Goal: Information Seeking & Learning: Learn about a topic

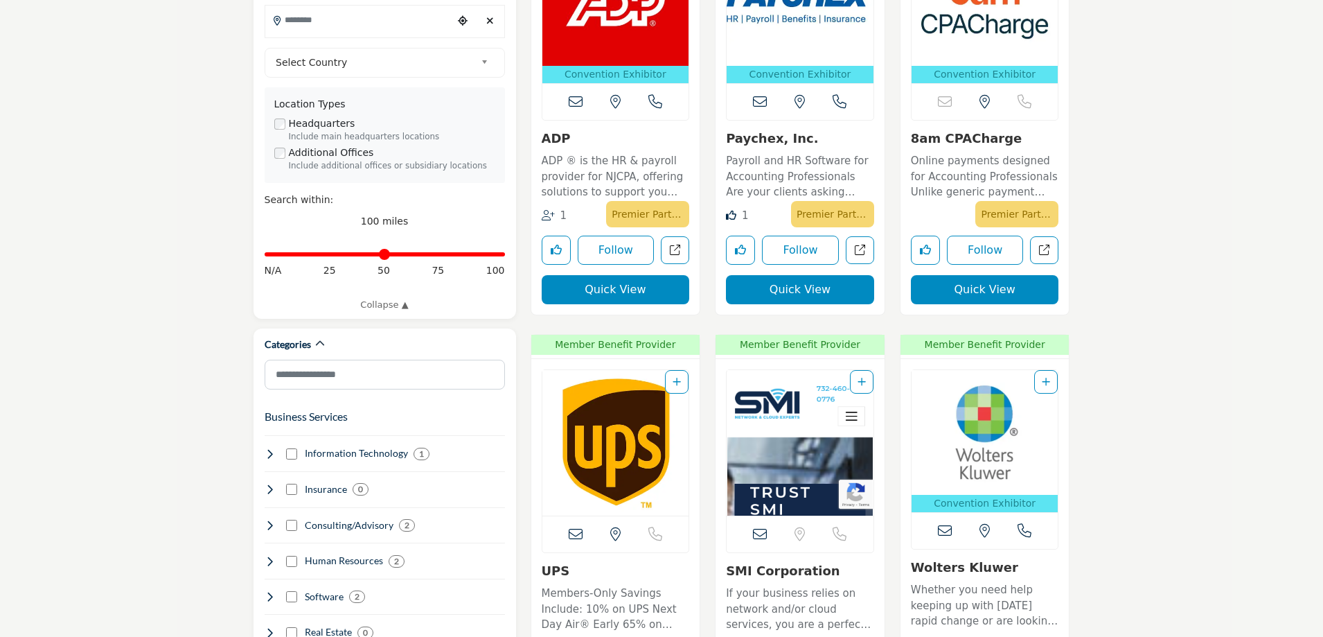
scroll to position [570, 0]
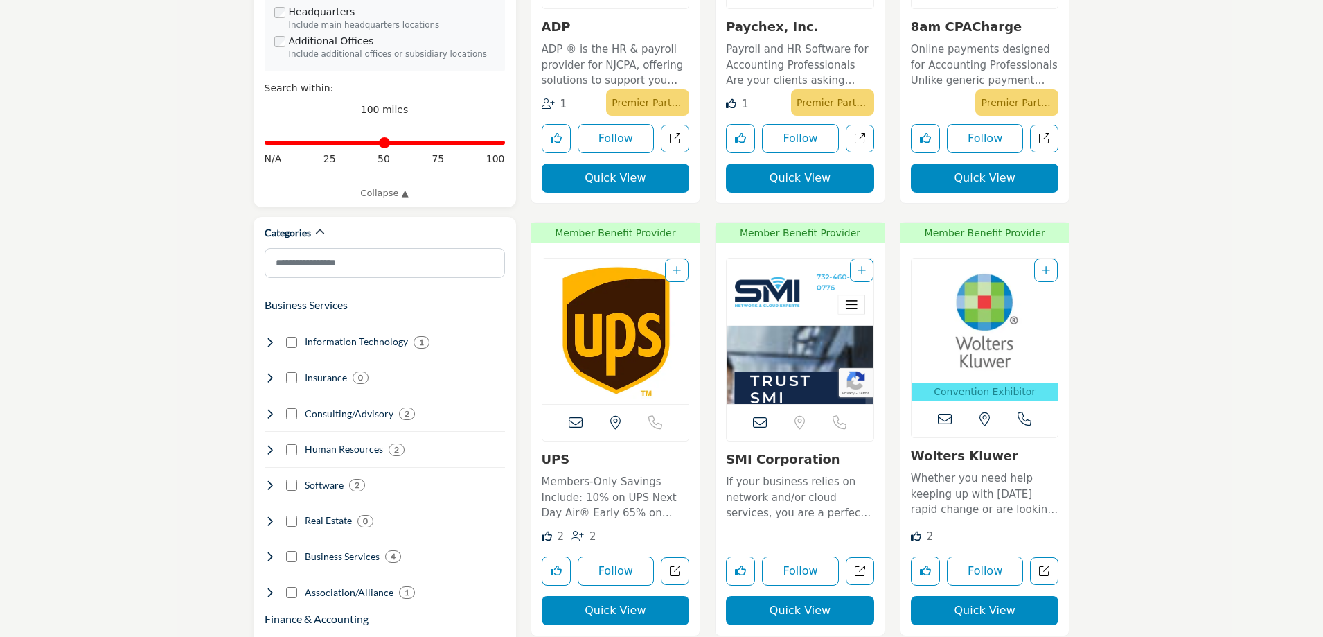
click at [989, 316] on img "Open Listing in new tab" at bounding box center [985, 320] width 147 height 125
click at [988, 354] on img "Open Listing in new tab" at bounding box center [985, 320] width 147 height 125
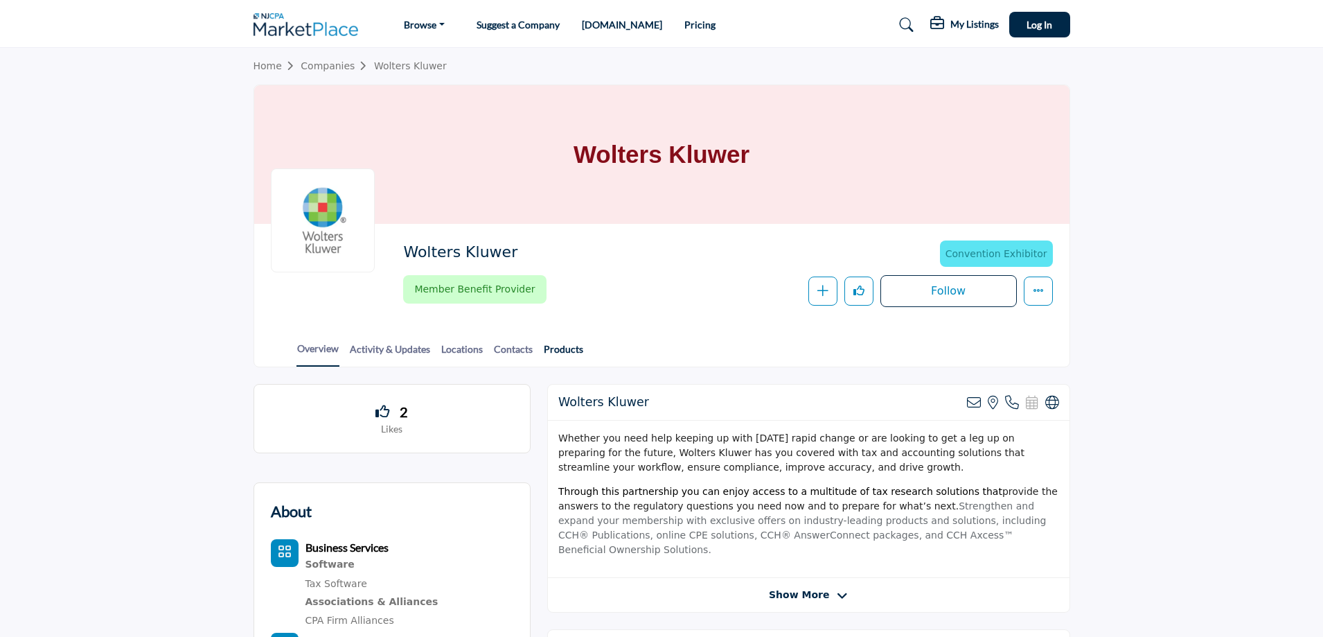
click at [559, 345] on link "Products" at bounding box center [563, 354] width 41 height 24
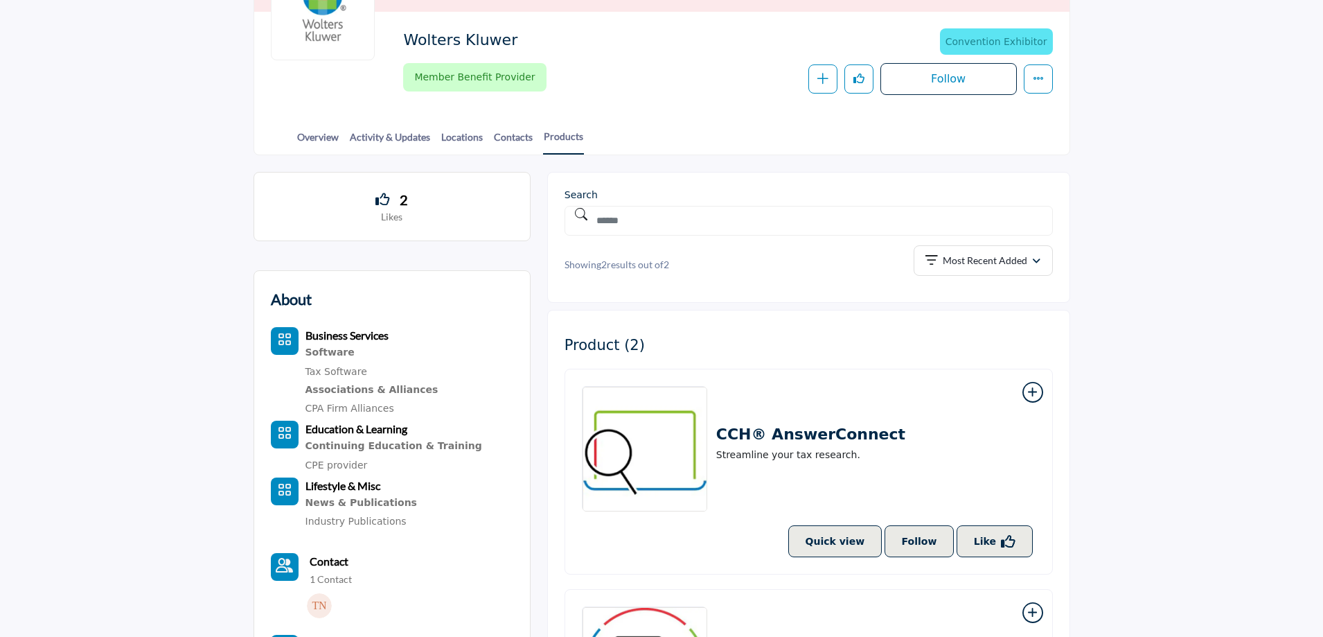
scroll to position [199, 0]
